Goal: Task Accomplishment & Management: Use online tool/utility

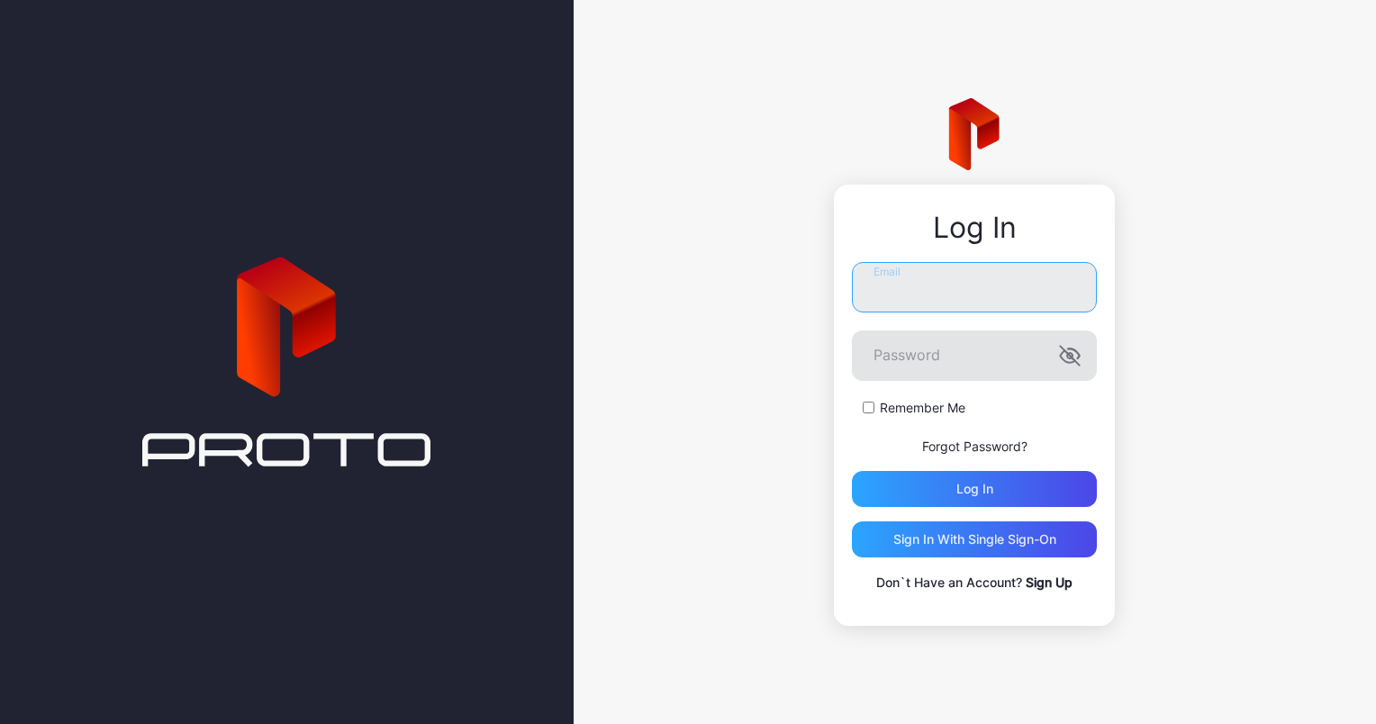
type input "**********"
click at [1071, 359] on icon "button" at bounding box center [1070, 356] width 22 height 22
click at [976, 492] on div "Log in" at bounding box center [975, 489] width 37 height 14
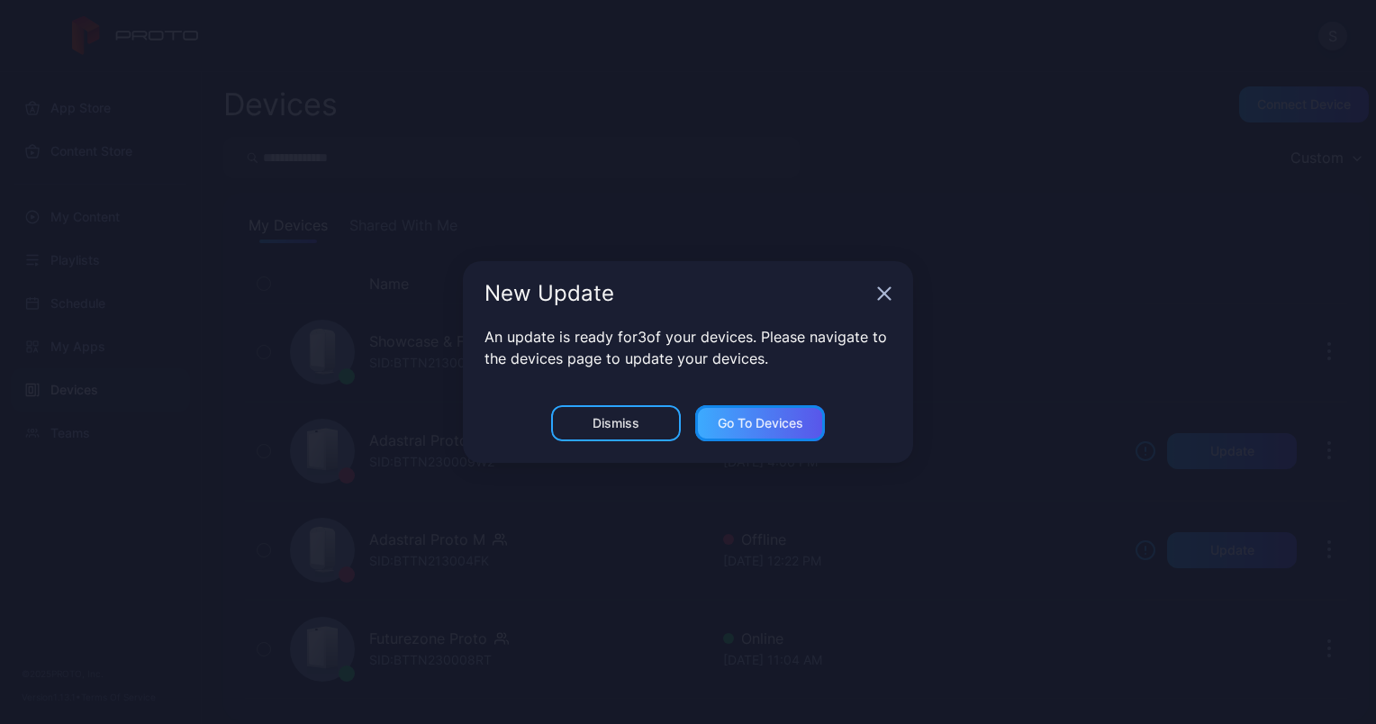
click at [753, 425] on div "Go to devices" at bounding box center [761, 423] width 86 height 14
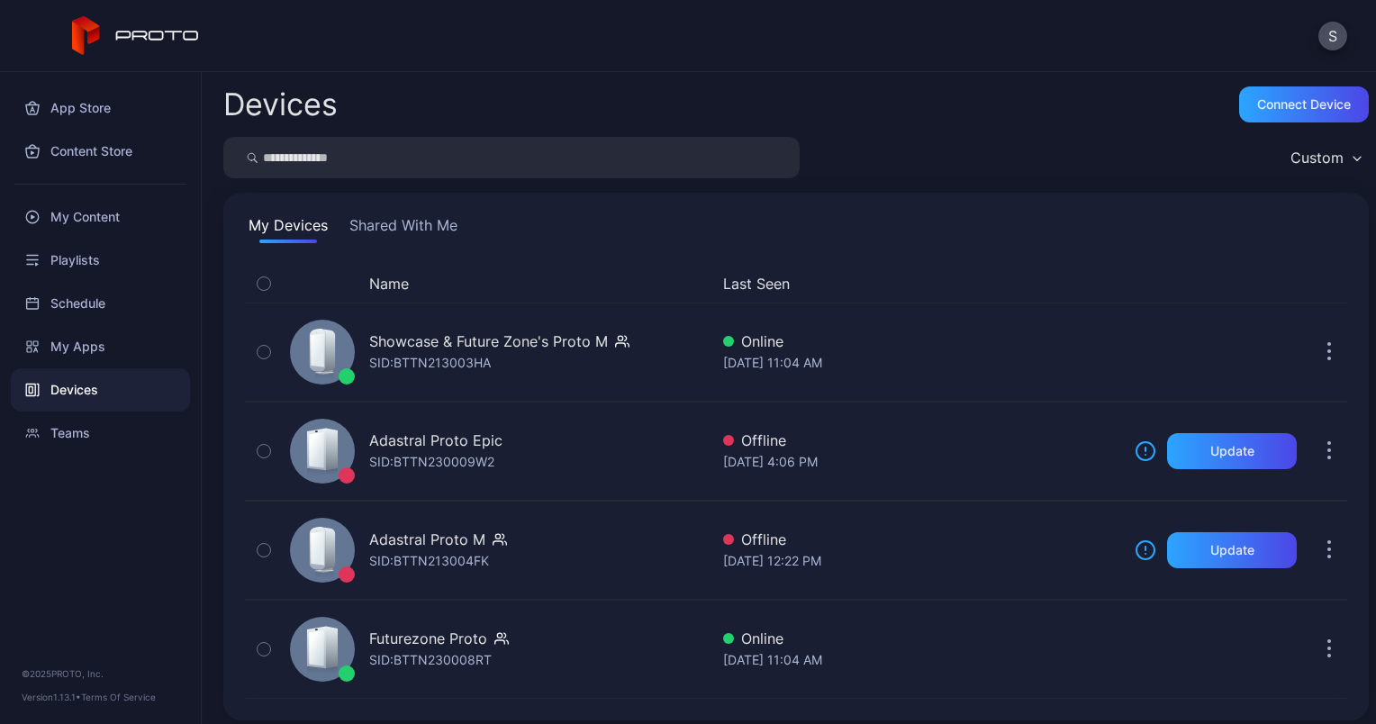
click at [77, 391] on div "Devices" at bounding box center [100, 389] width 179 height 43
click at [94, 229] on div "My Content" at bounding box center [100, 216] width 179 height 43
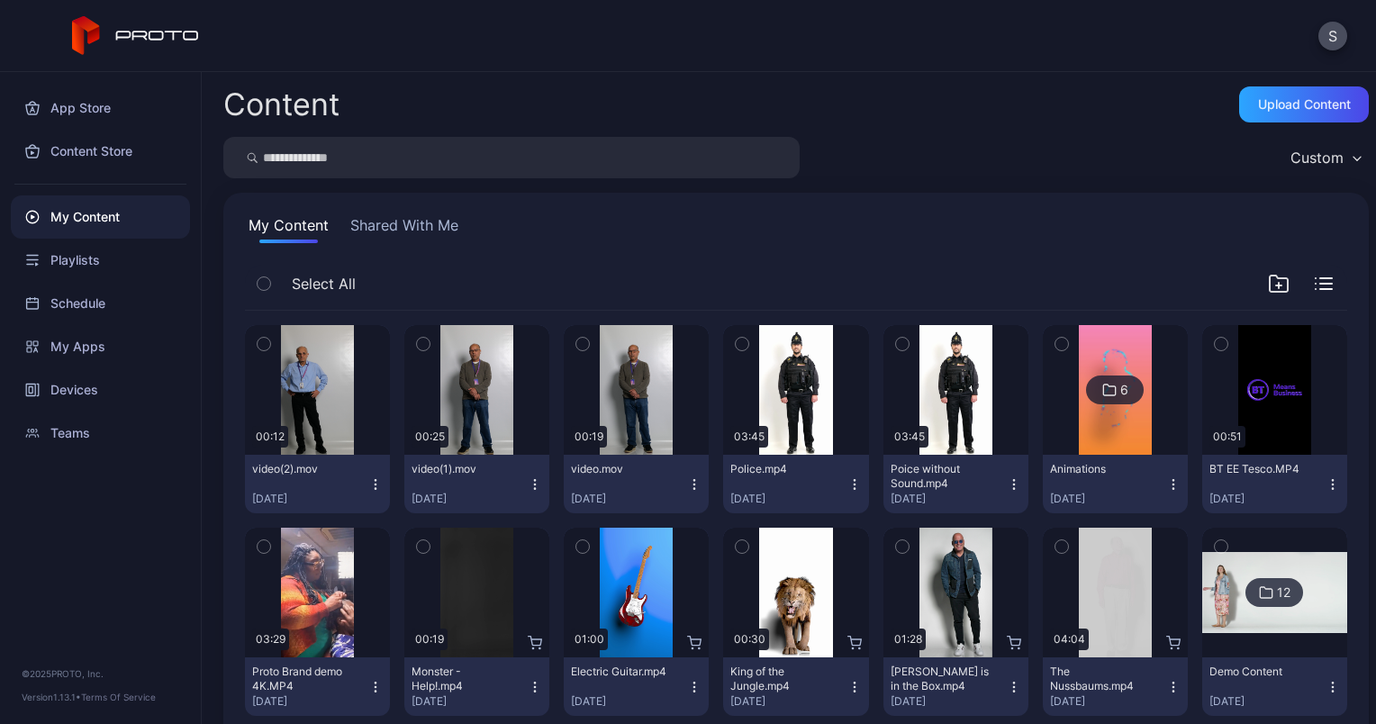
click at [375, 486] on icon "button" at bounding box center [375, 484] width 14 height 14
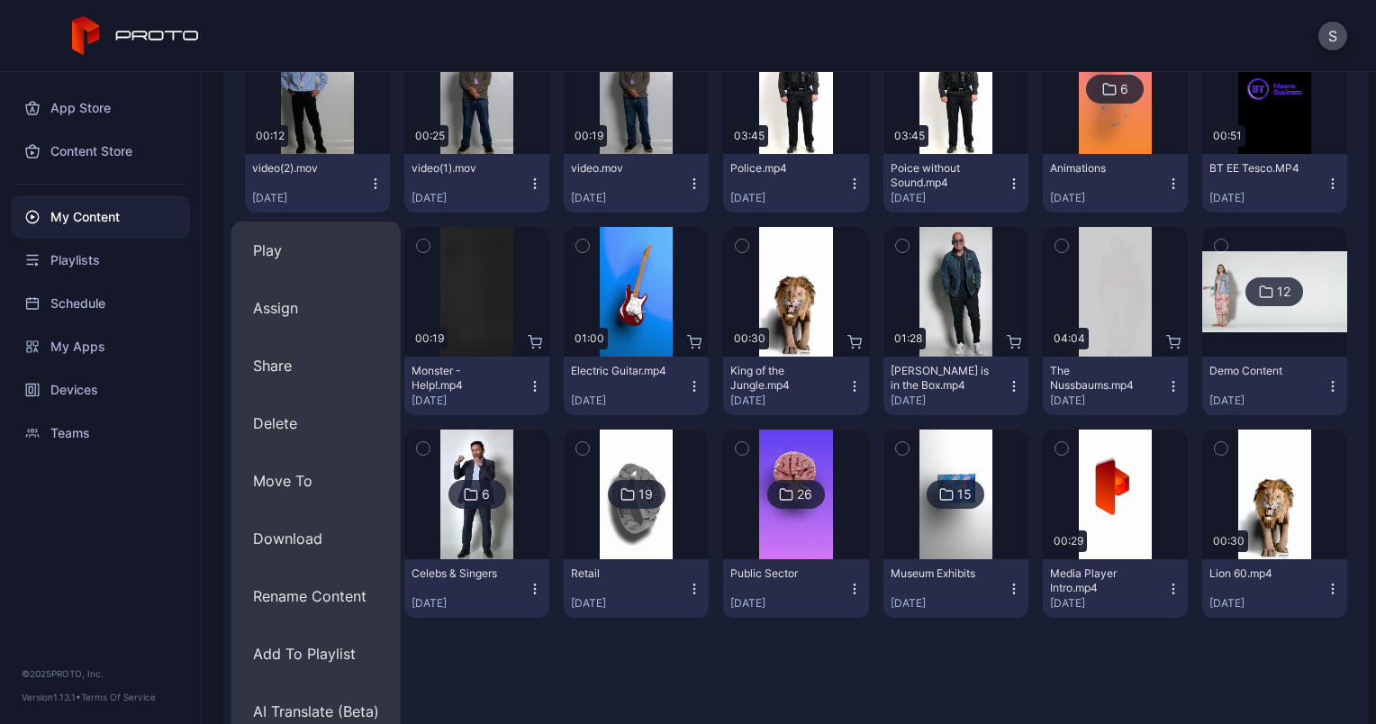
scroll to position [447, 0]
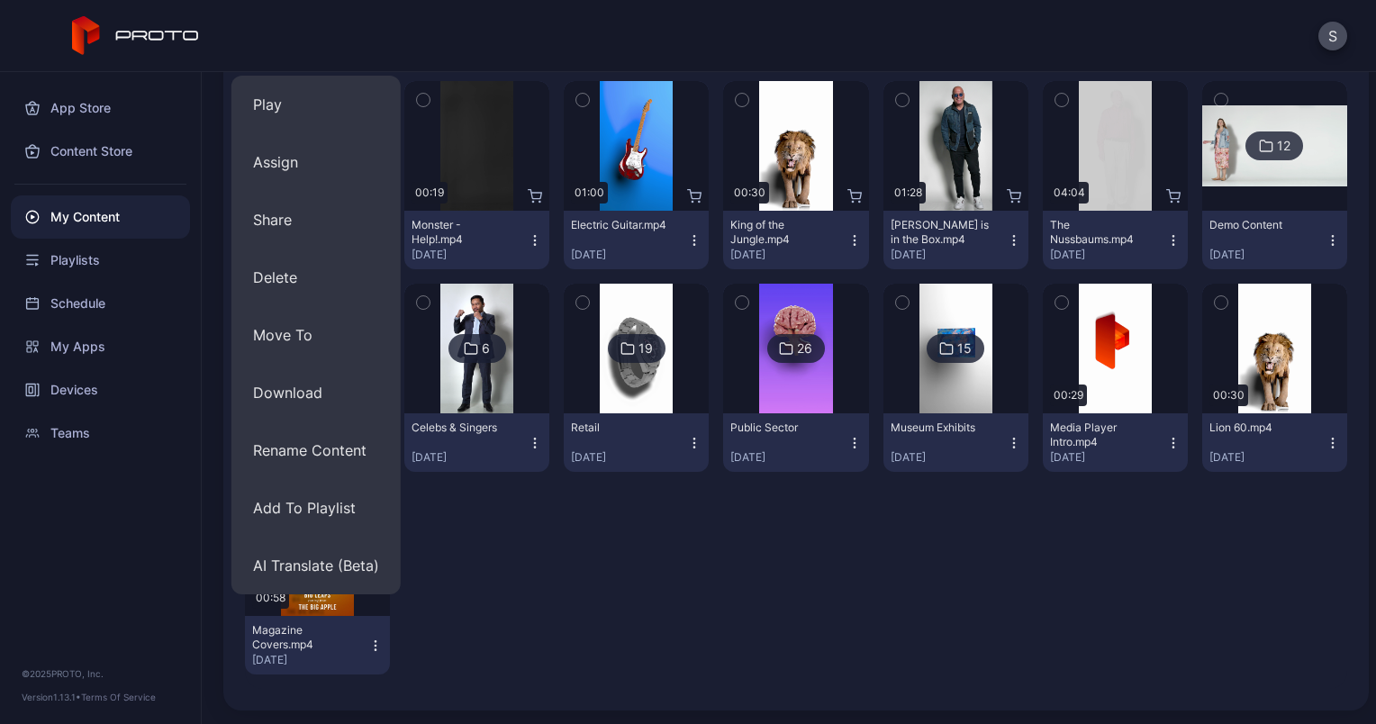
drag, startPoint x: 277, startPoint y: 174, endPoint x: 282, endPoint y: 295, distance: 121.7
click at [282, 295] on div "Play Assign Share Delete Move To Download Rename Content Add To Playlist AI Tra…" at bounding box center [315, 335] width 169 height 519
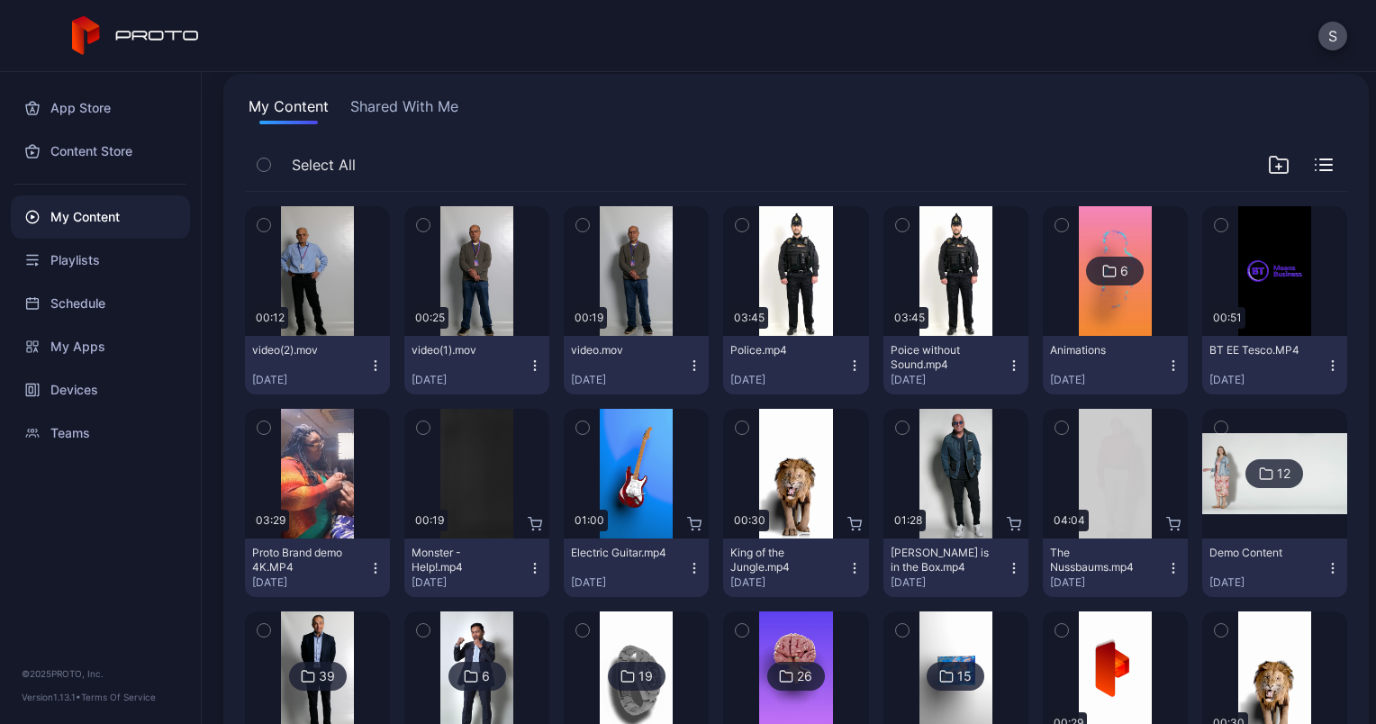
scroll to position [115, 0]
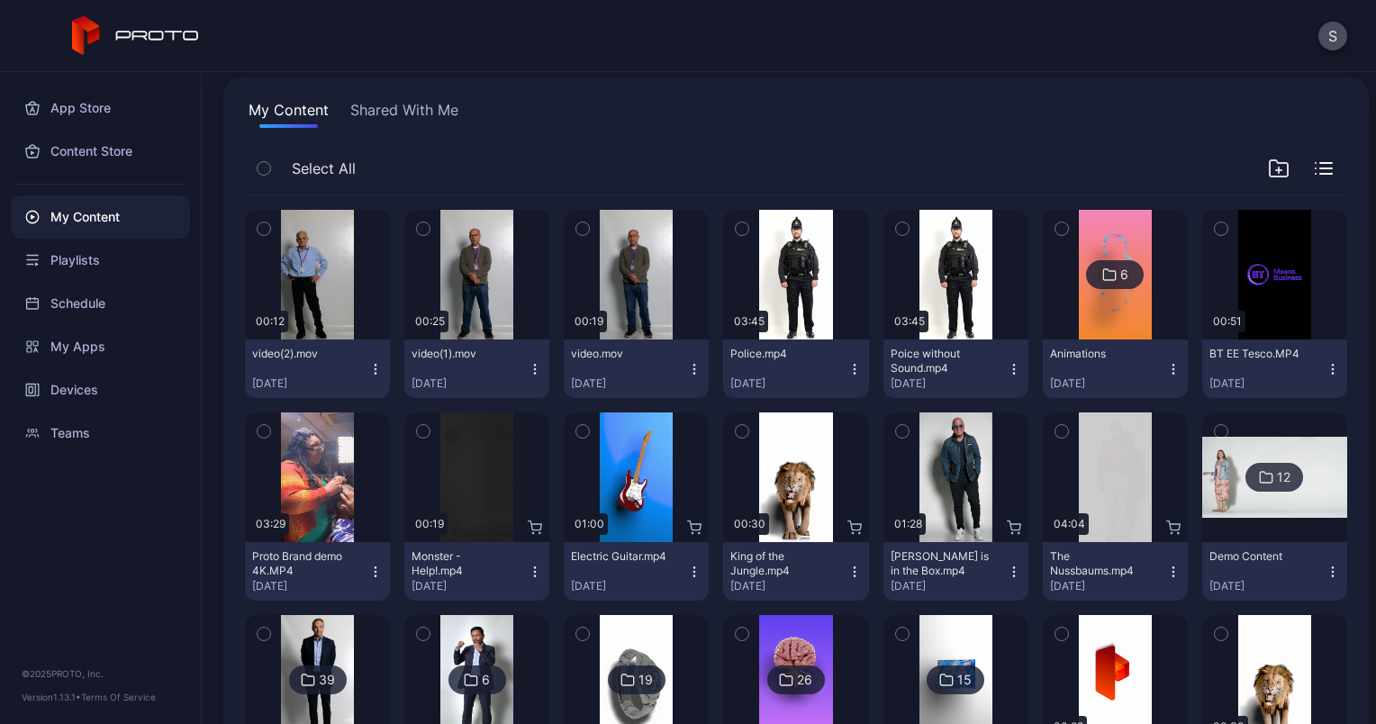
click at [370, 367] on icon "button" at bounding box center [375, 369] width 14 height 14
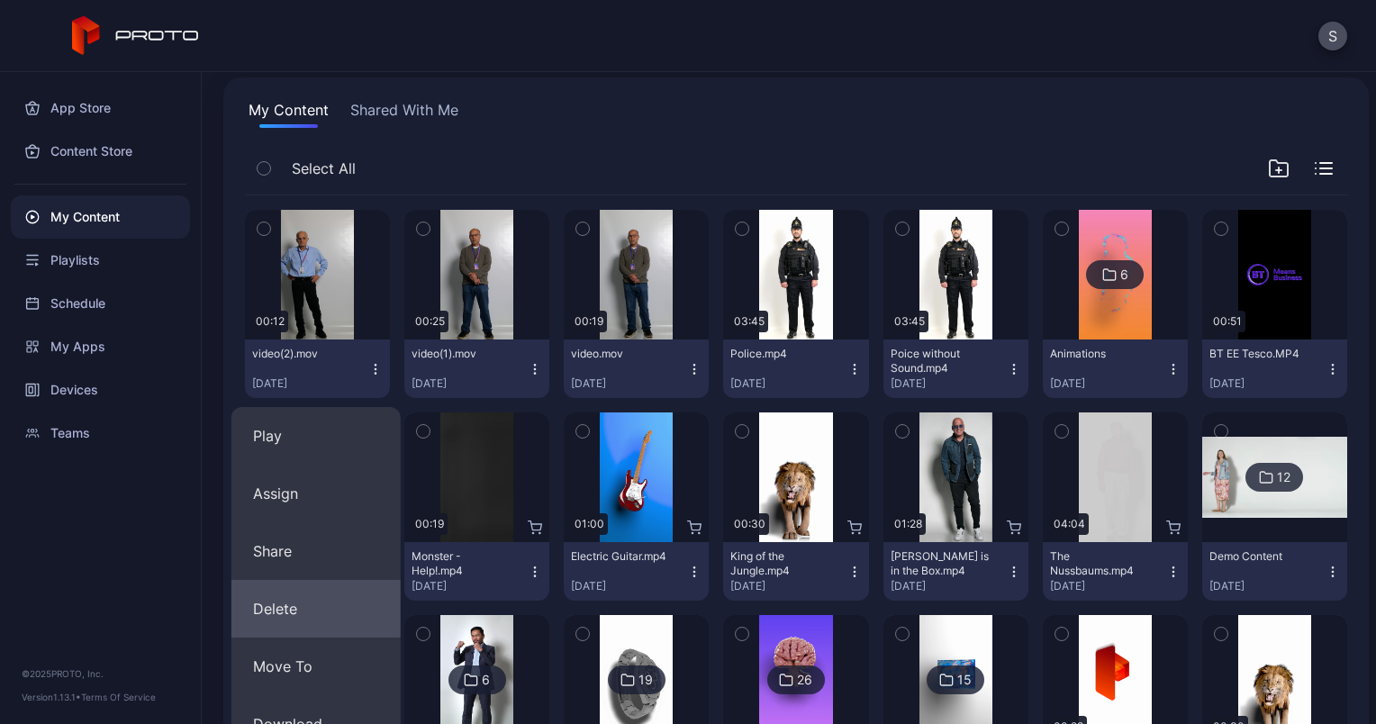
scroll to position [447, 0]
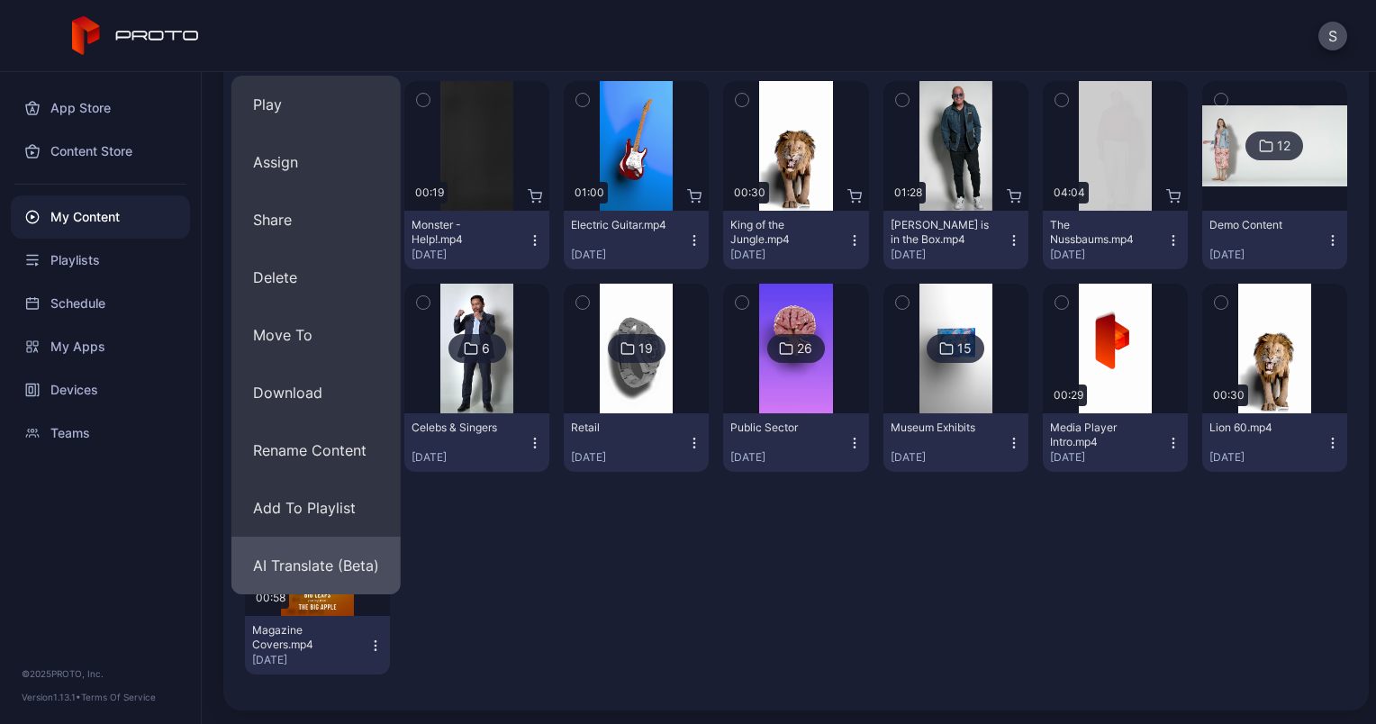
click at [310, 566] on button "AI Translate (Beta)" at bounding box center [315, 566] width 169 height 58
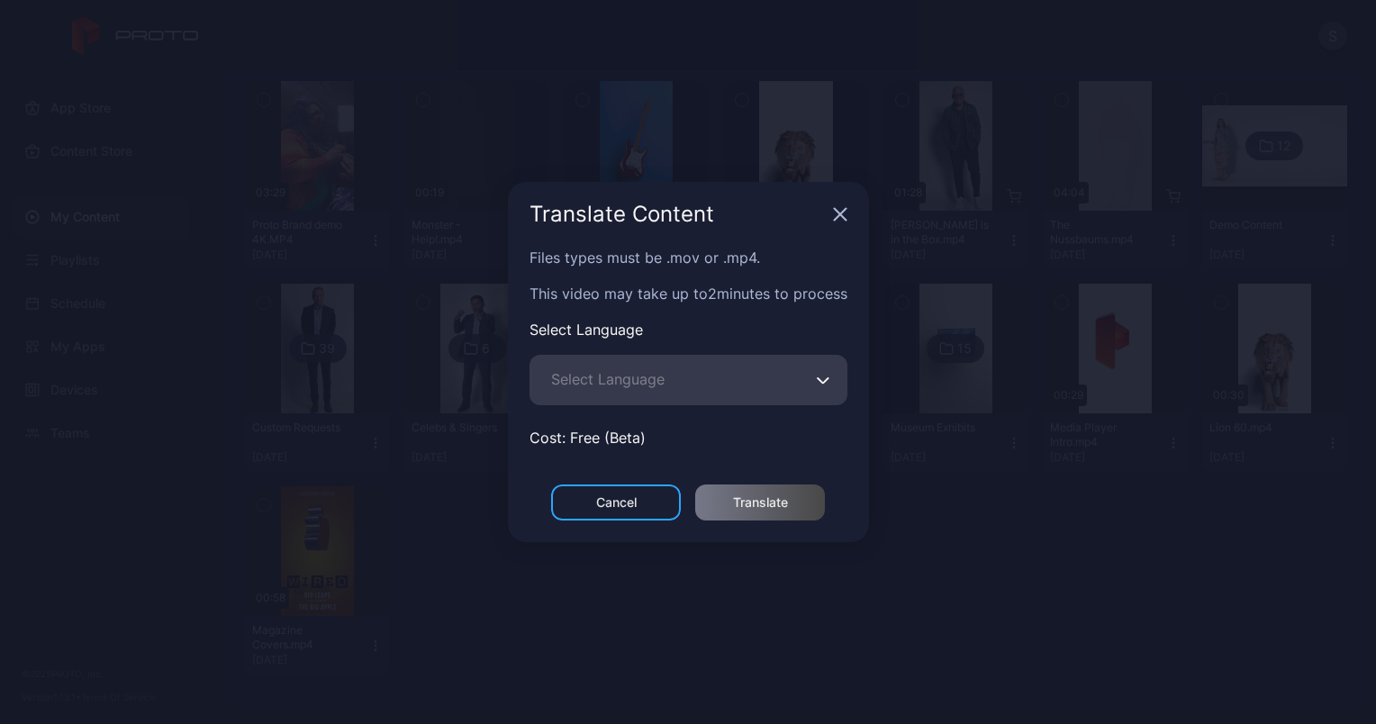
click at [818, 386] on button "Select Language" at bounding box center [824, 380] width 14 height 50
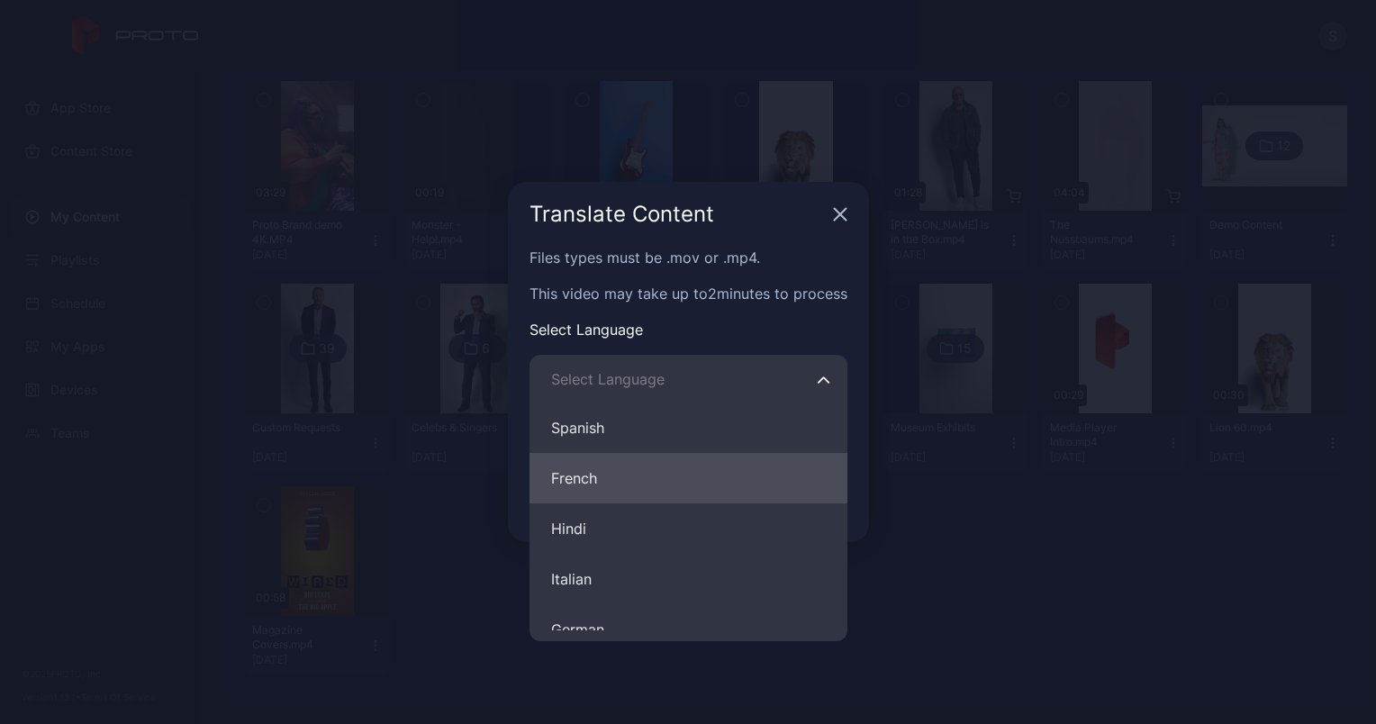
scroll to position [22, 0]
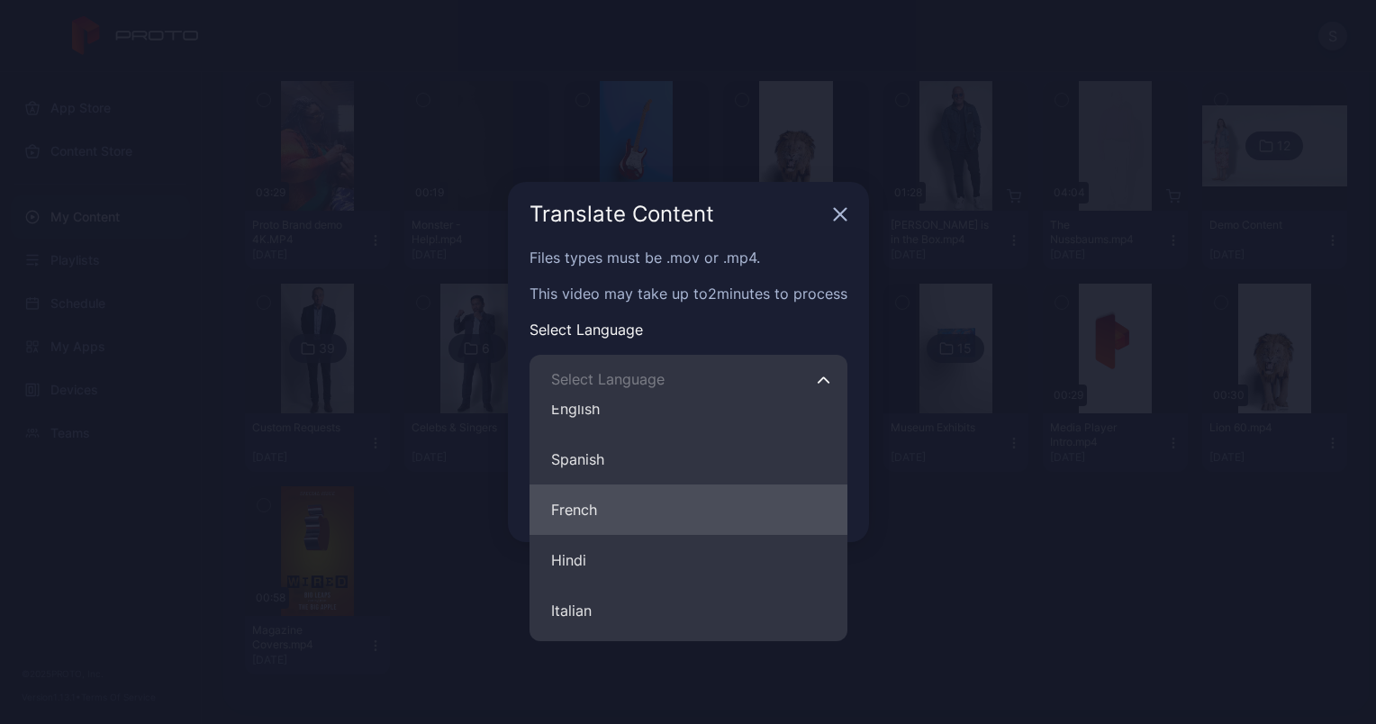
click at [640, 519] on button "French" at bounding box center [689, 510] width 318 height 50
type input "******"
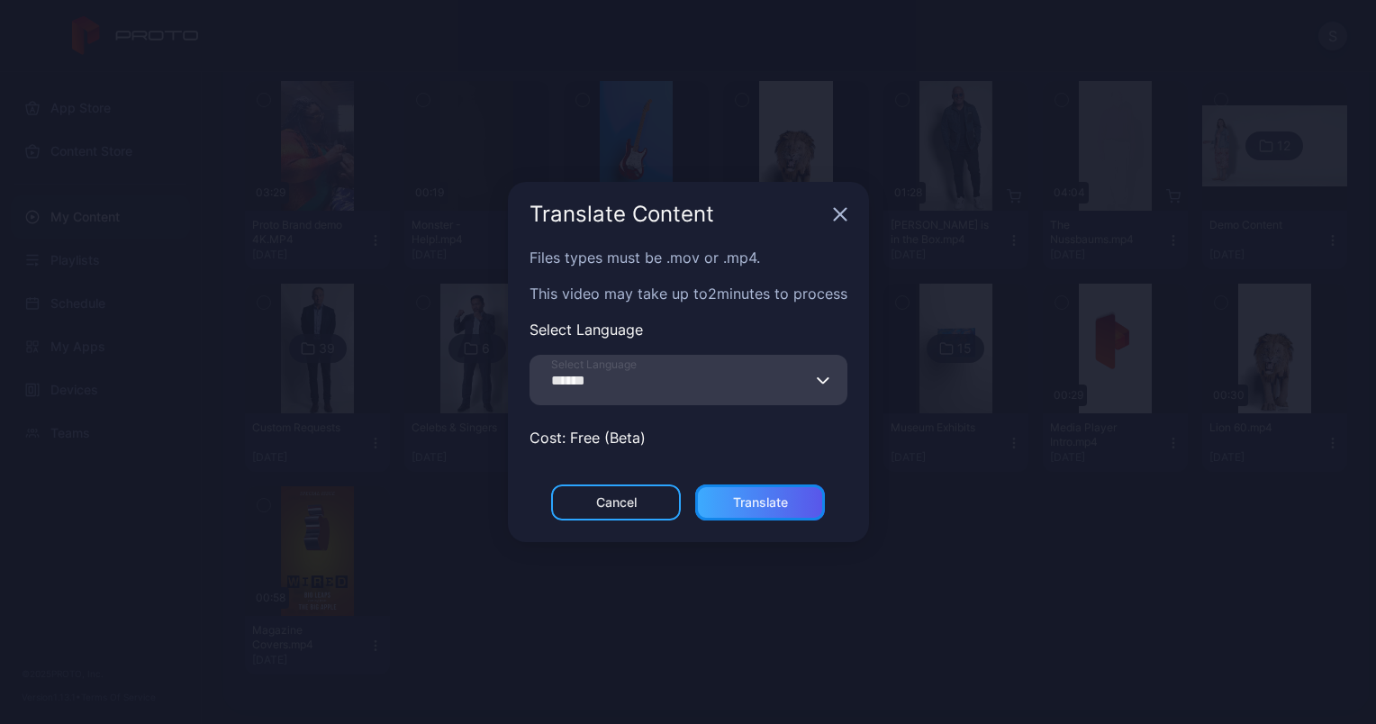
click at [750, 508] on div "Translate" at bounding box center [760, 502] width 55 height 14
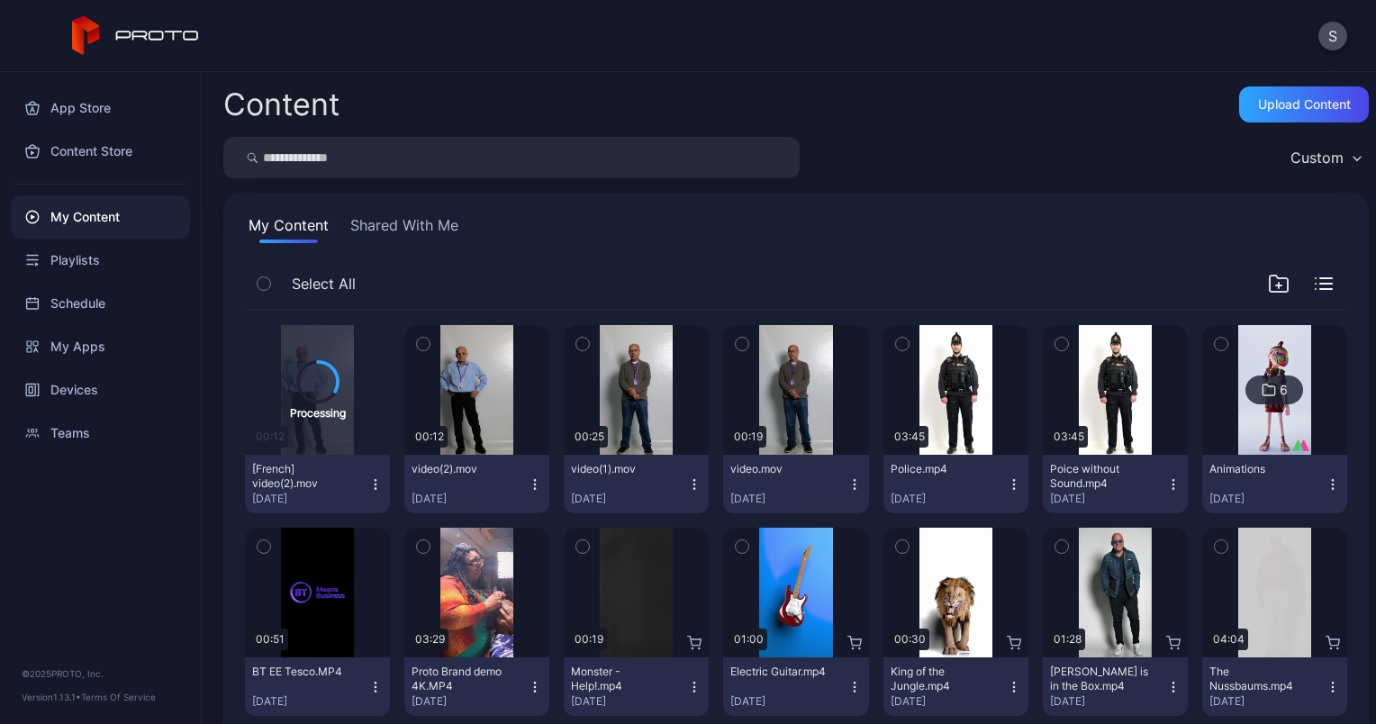
click at [528, 480] on icon "button" at bounding box center [535, 484] width 14 height 14
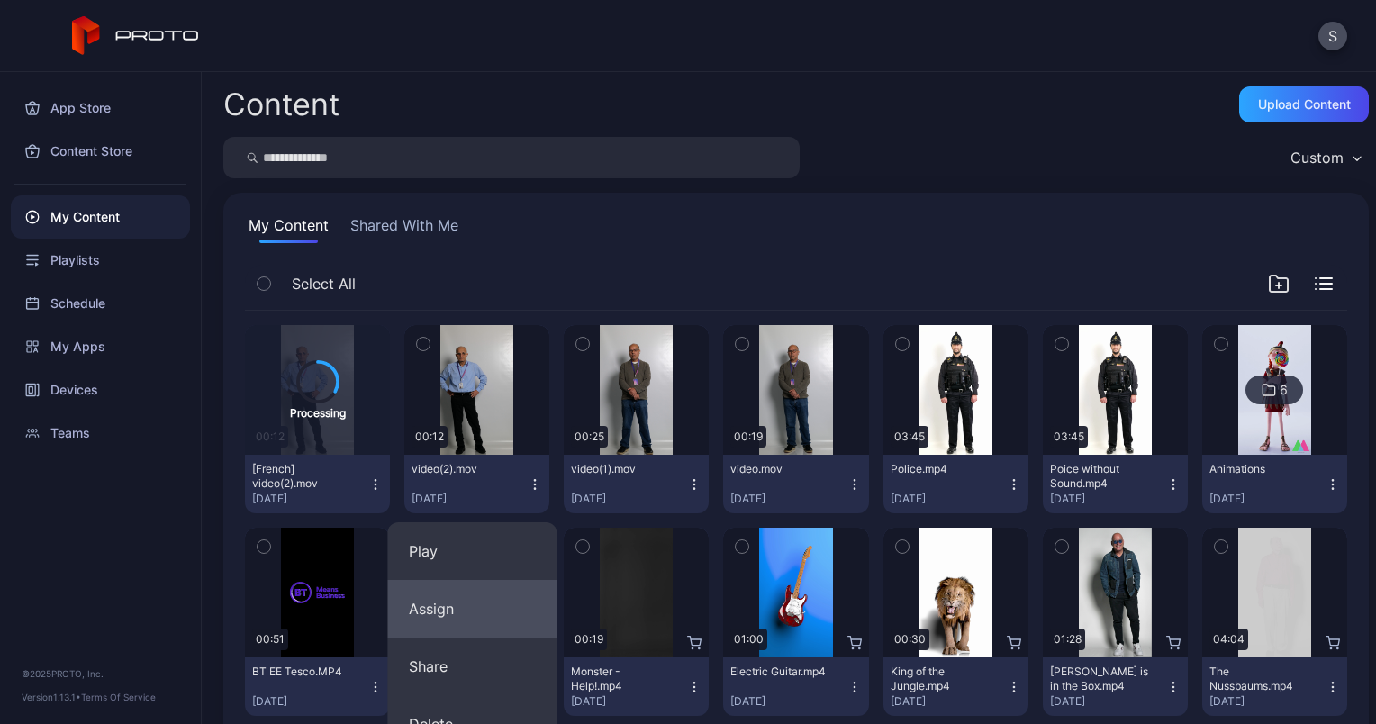
click at [446, 604] on button "Assign" at bounding box center [471, 609] width 169 height 58
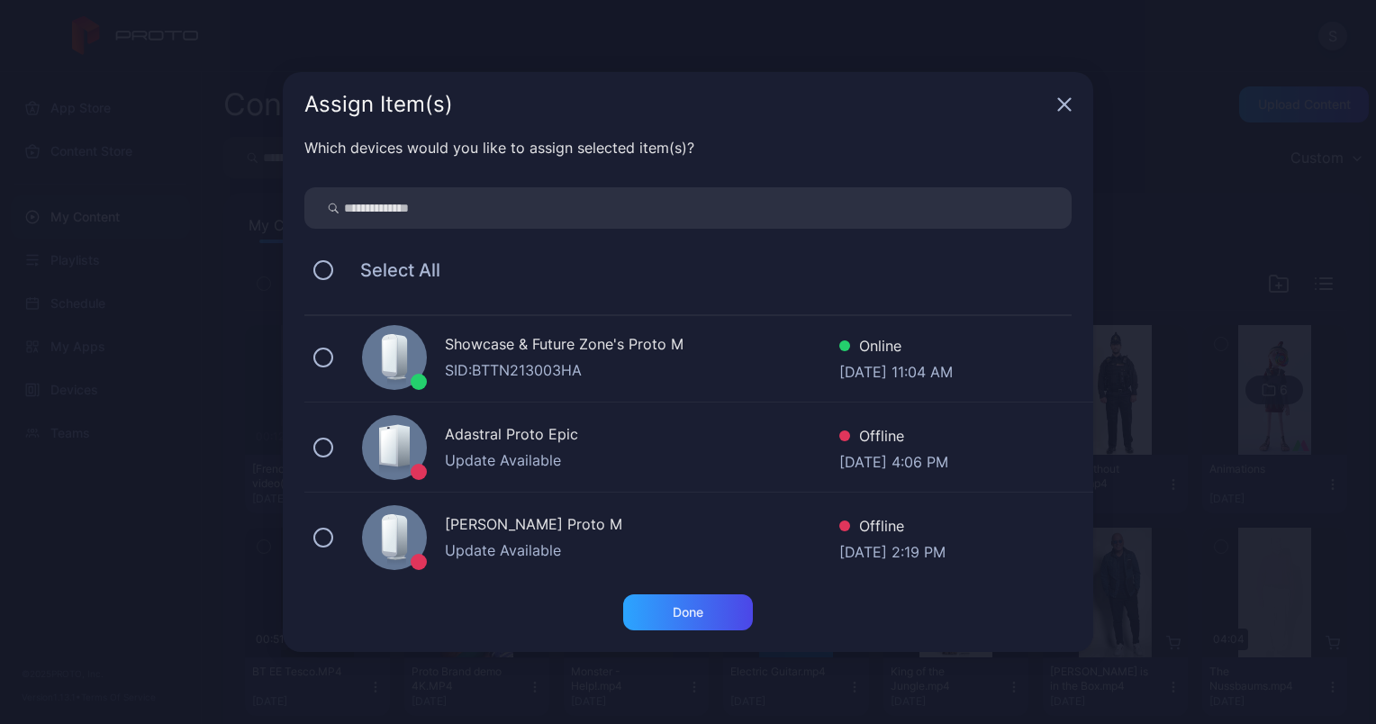
scroll to position [194, 0]
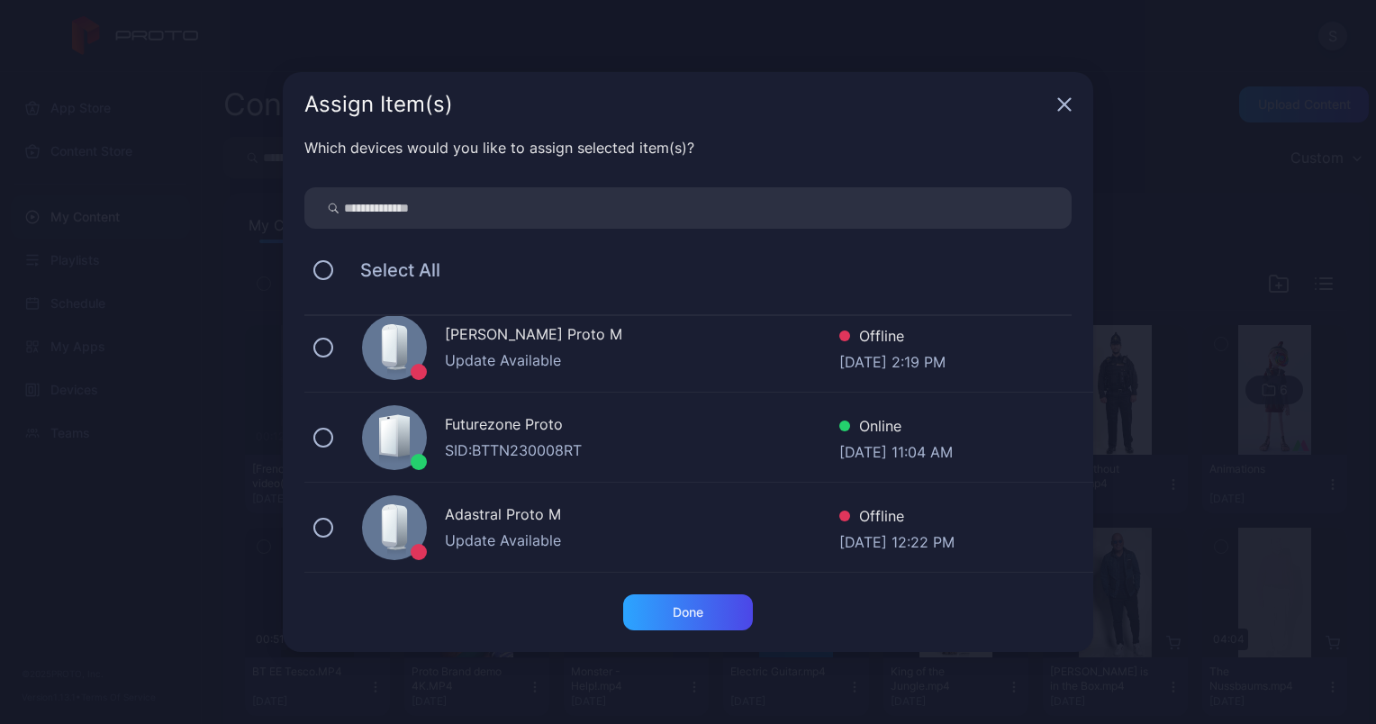
click at [1071, 108] on icon "button" at bounding box center [1064, 104] width 14 height 14
